Goal: Navigation & Orientation: Find specific page/section

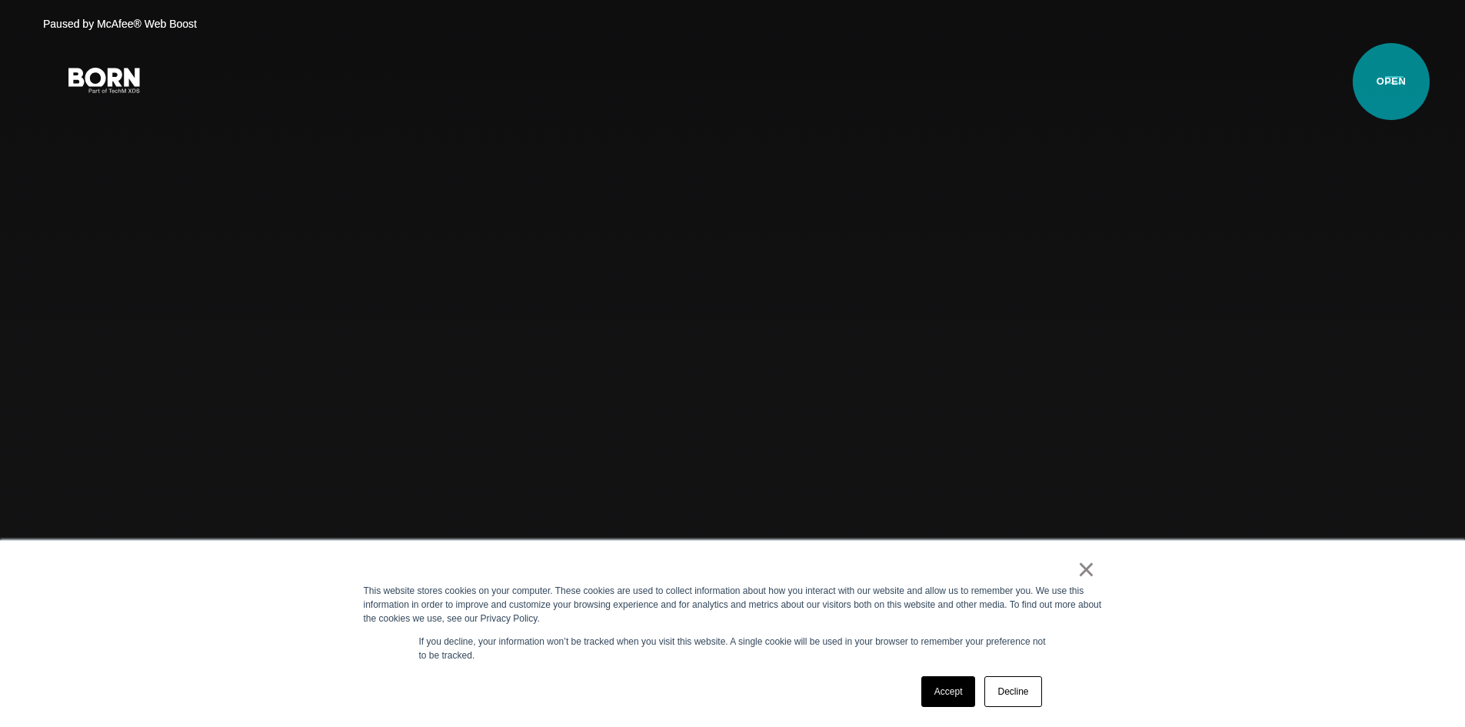
click at [1392, 82] on button "Primary Menu" at bounding box center [1394, 79] width 37 height 32
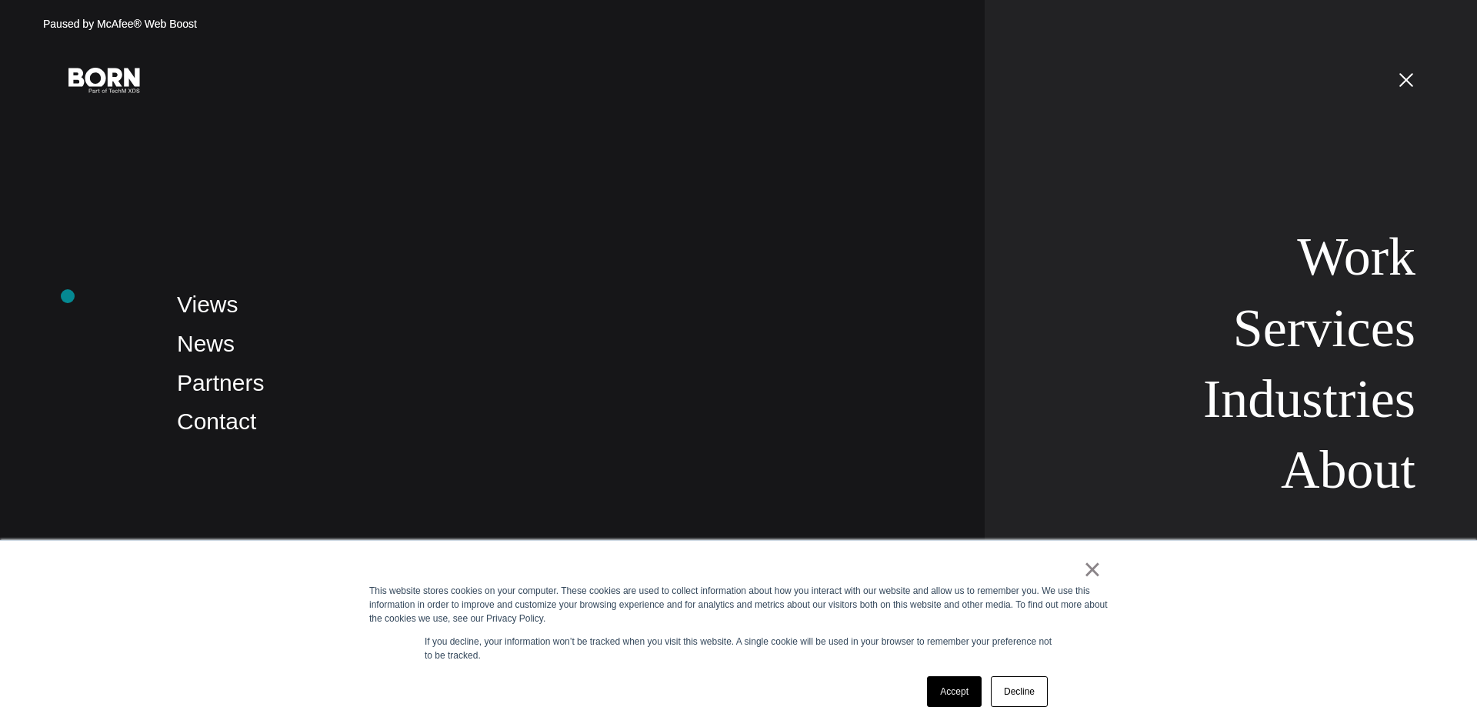
drag, startPoint x: 61, startPoint y: 292, endPoint x: 58, endPoint y: 265, distance: 27.1
click at [60, 291] on div "Views News Partners Contact Work Services Industries About" at bounding box center [738, 363] width 1477 height 727
click at [182, 15] on div "Paused by McAfee® Web Boost" at bounding box center [115, 24] width 215 height 33
click at [1416, 82] on button "Primary Menu" at bounding box center [1405, 79] width 37 height 32
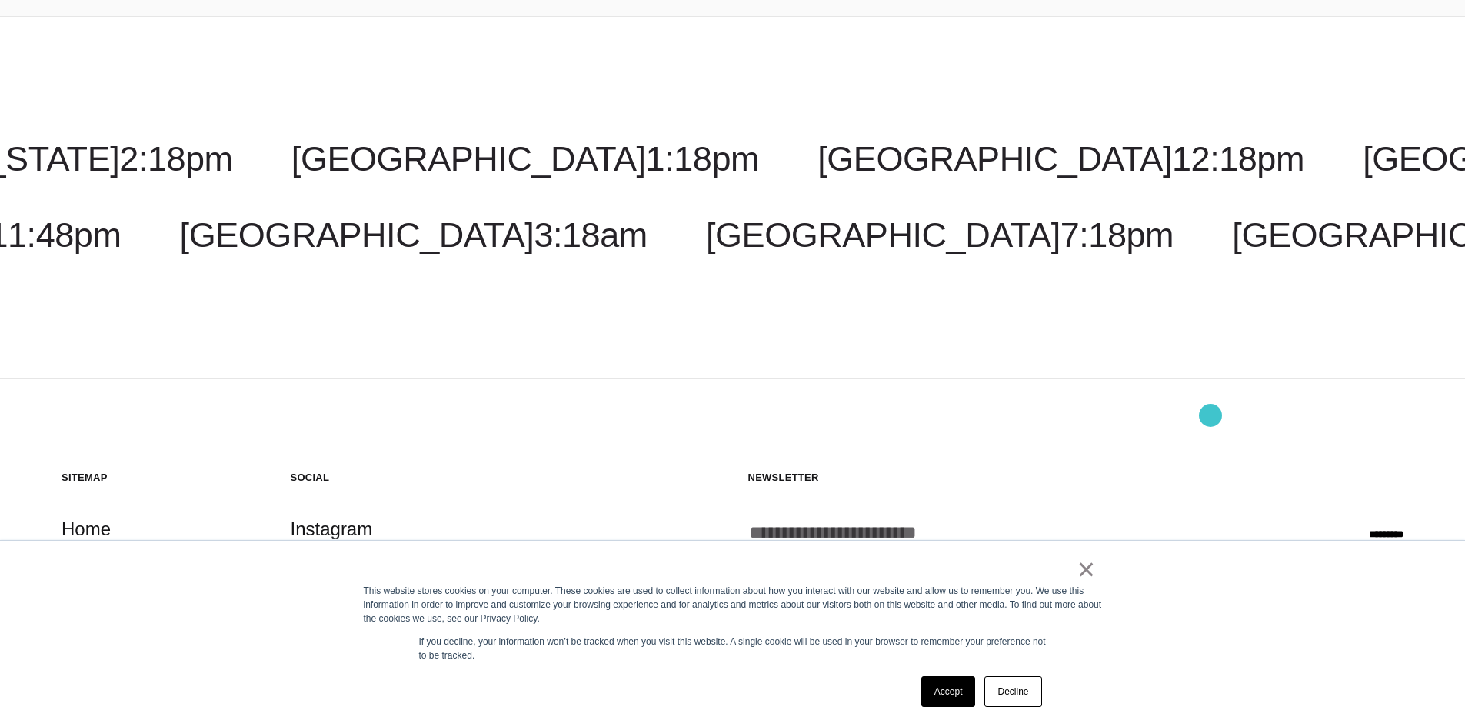
scroll to position [4981, 0]
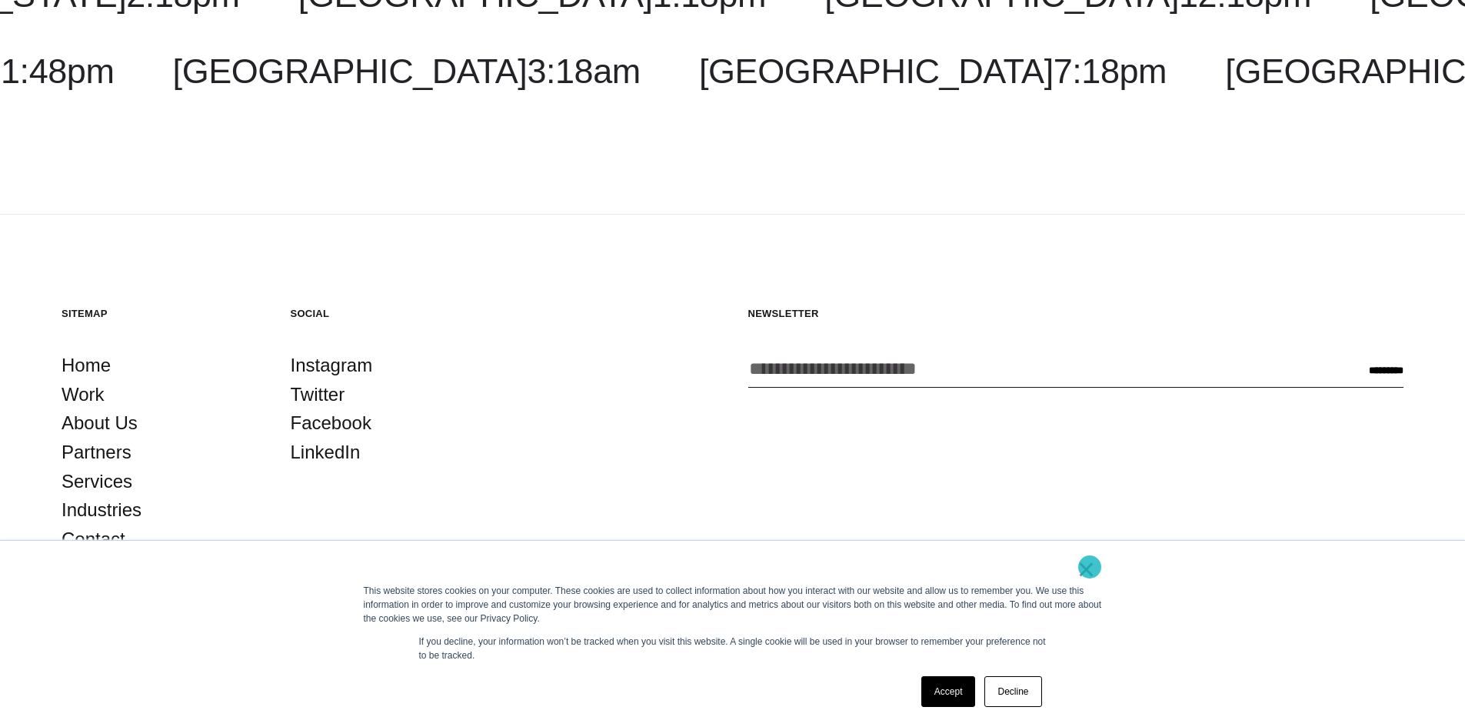
click at [1090, 567] on link "×" at bounding box center [1087, 569] width 18 height 14
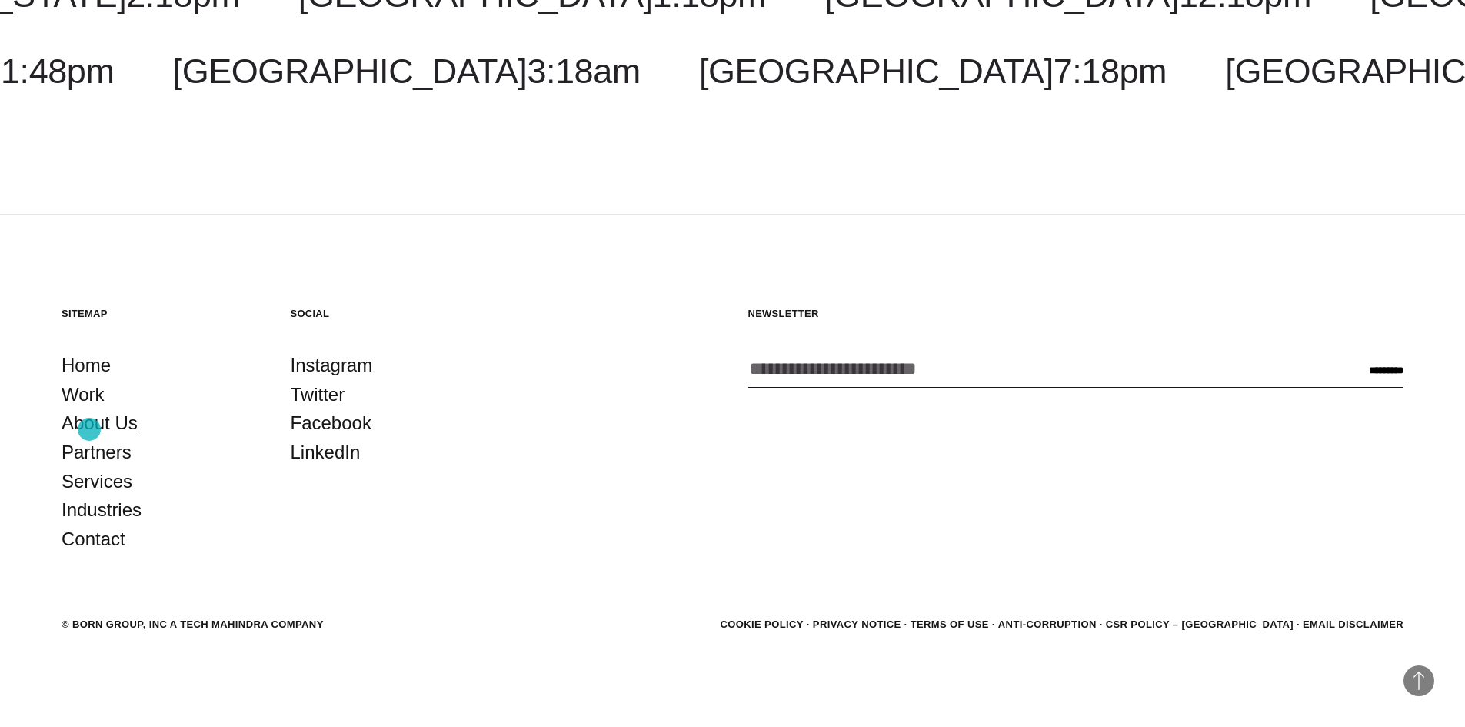
click at [89, 429] on link "About Us" at bounding box center [100, 422] width 76 height 29
